Goal: Transaction & Acquisition: Subscribe to service/newsletter

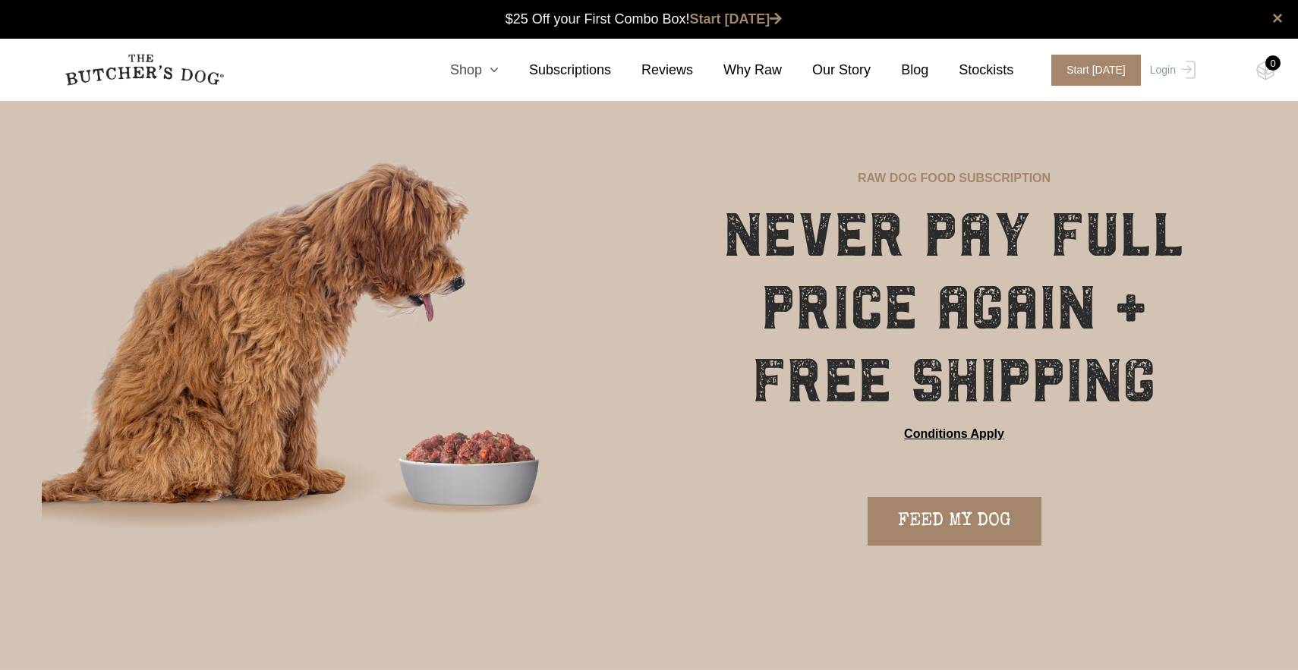
click at [495, 72] on icon at bounding box center [490, 70] width 17 height 14
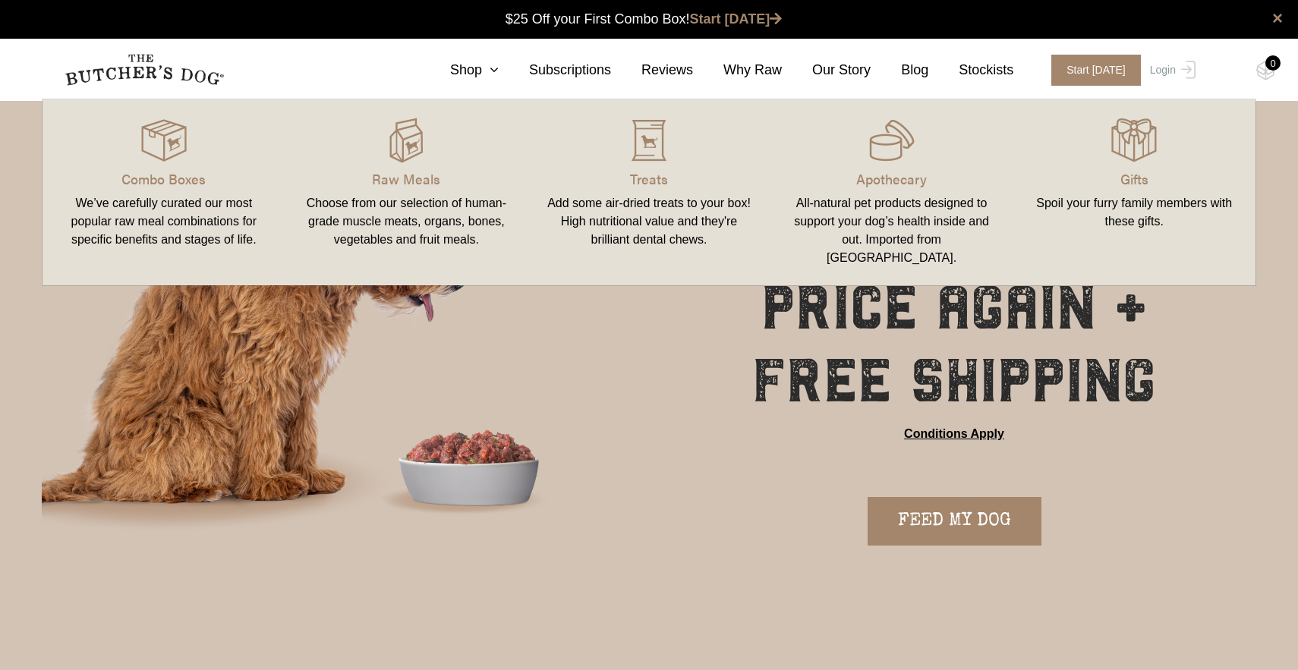
click at [376, 212] on div "Choose from our selection of human-grade muscle meats, organs, bones, vegetable…" at bounding box center [407, 221] width 206 height 55
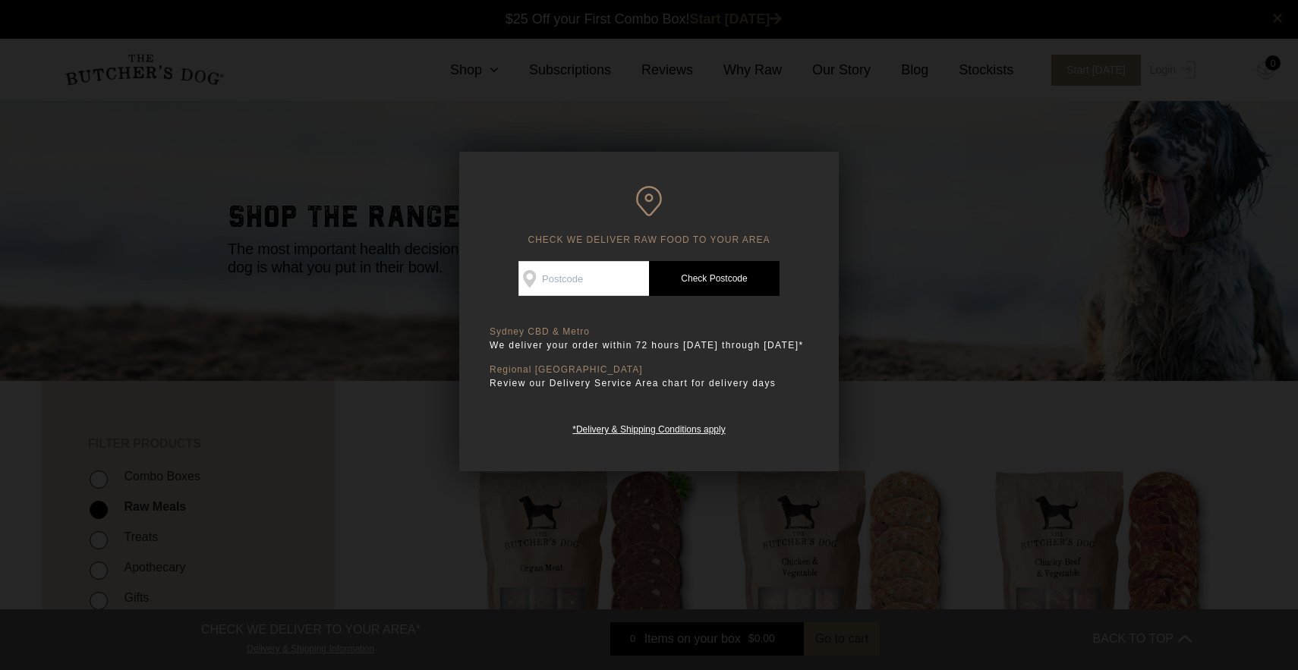
scroll to position [1, 0]
click at [595, 273] on input "Check Availability At" at bounding box center [583, 278] width 131 height 35
type input "3020"
click at [707, 282] on link "Check Postcode" at bounding box center [714, 278] width 131 height 35
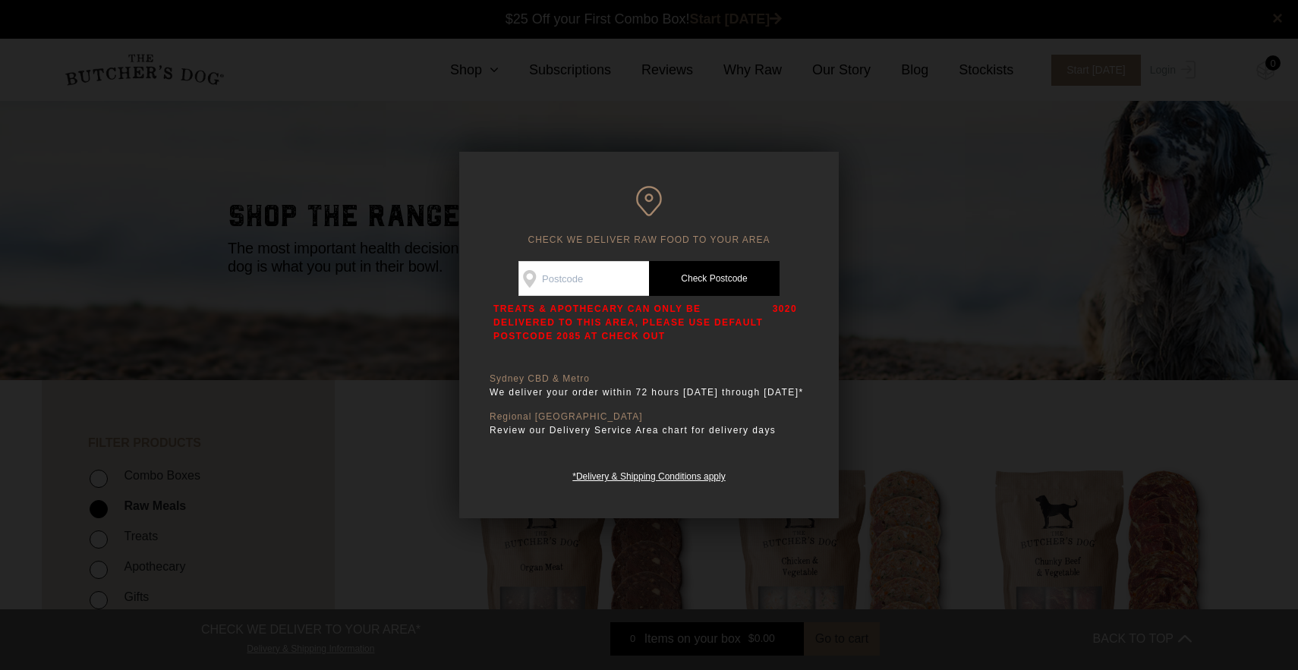
click at [856, 260] on div at bounding box center [649, 335] width 1298 height 670
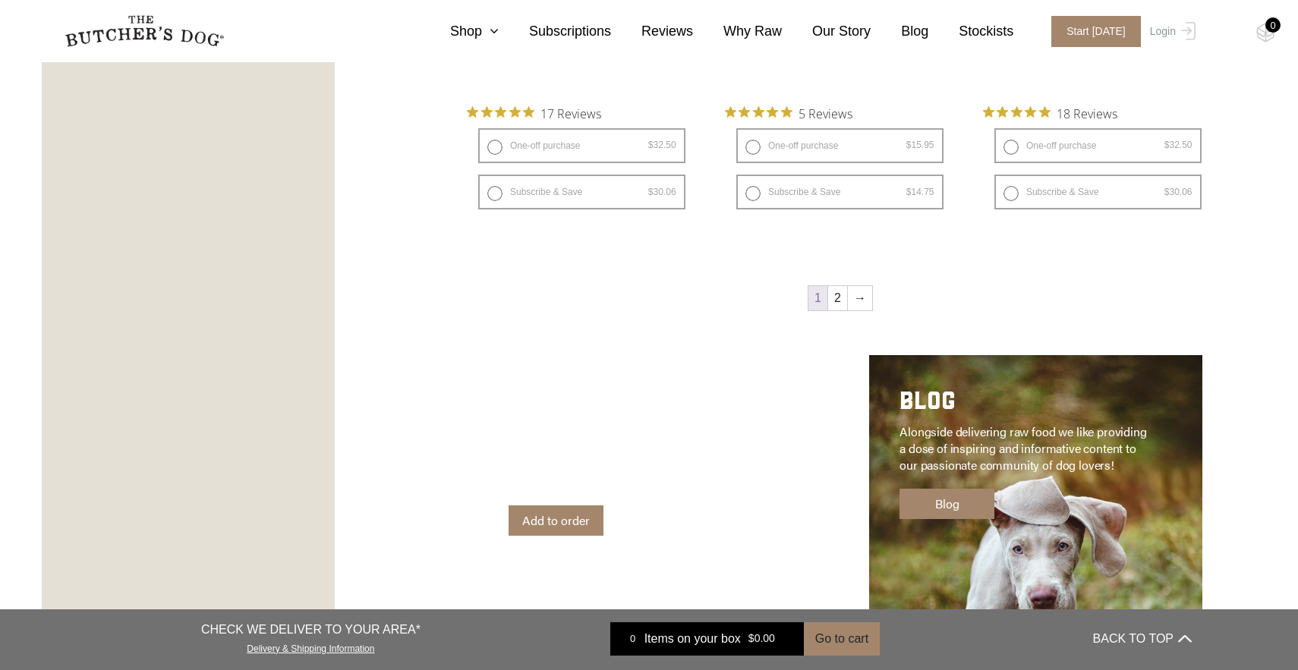
scroll to position [2316, 0]
